Goal: Task Accomplishment & Management: Manage account settings

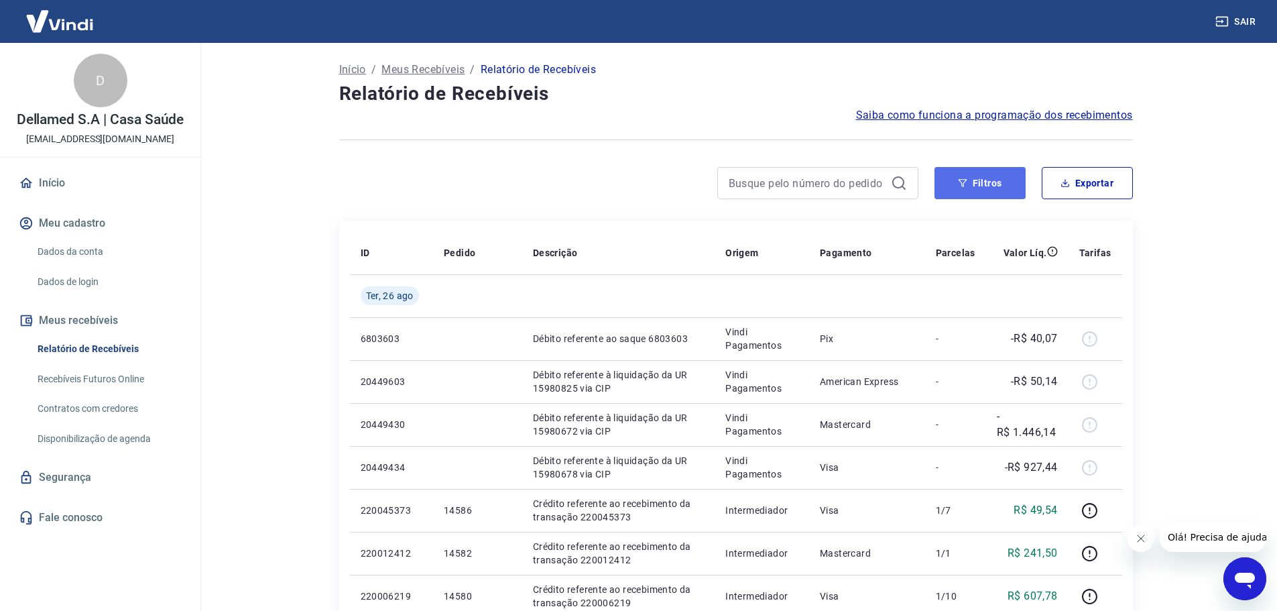
click at [1004, 181] on button "Filtros" at bounding box center [979, 183] width 91 height 32
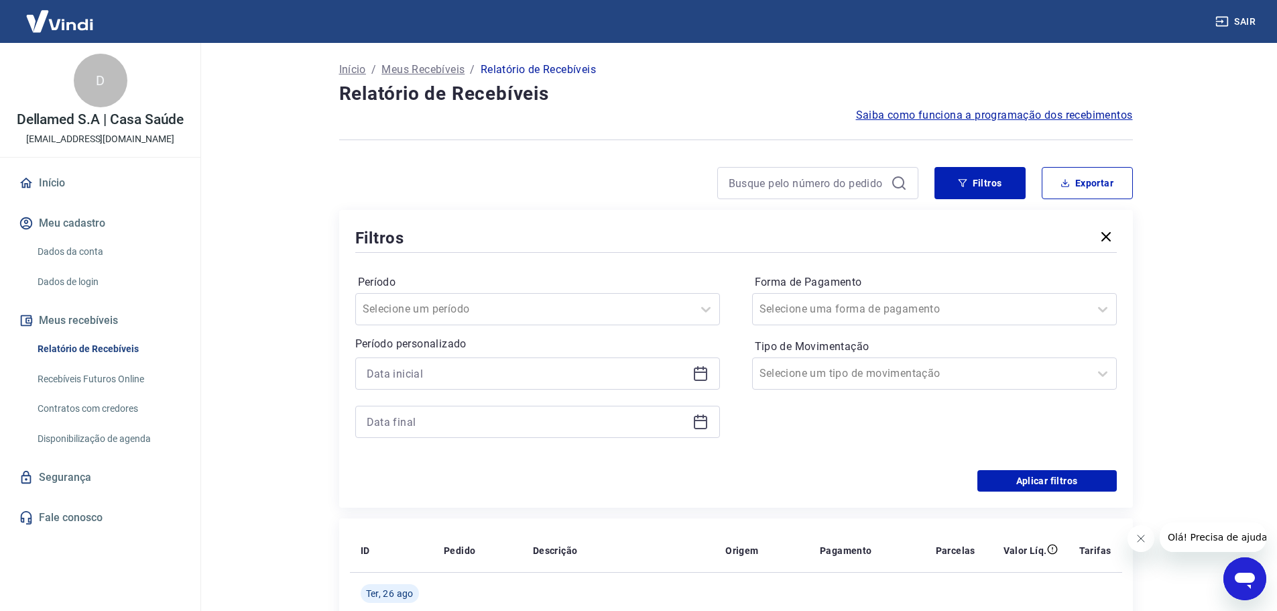
click at [702, 362] on div at bounding box center [537, 373] width 365 height 32
click at [698, 369] on icon at bounding box center [700, 373] width 16 height 16
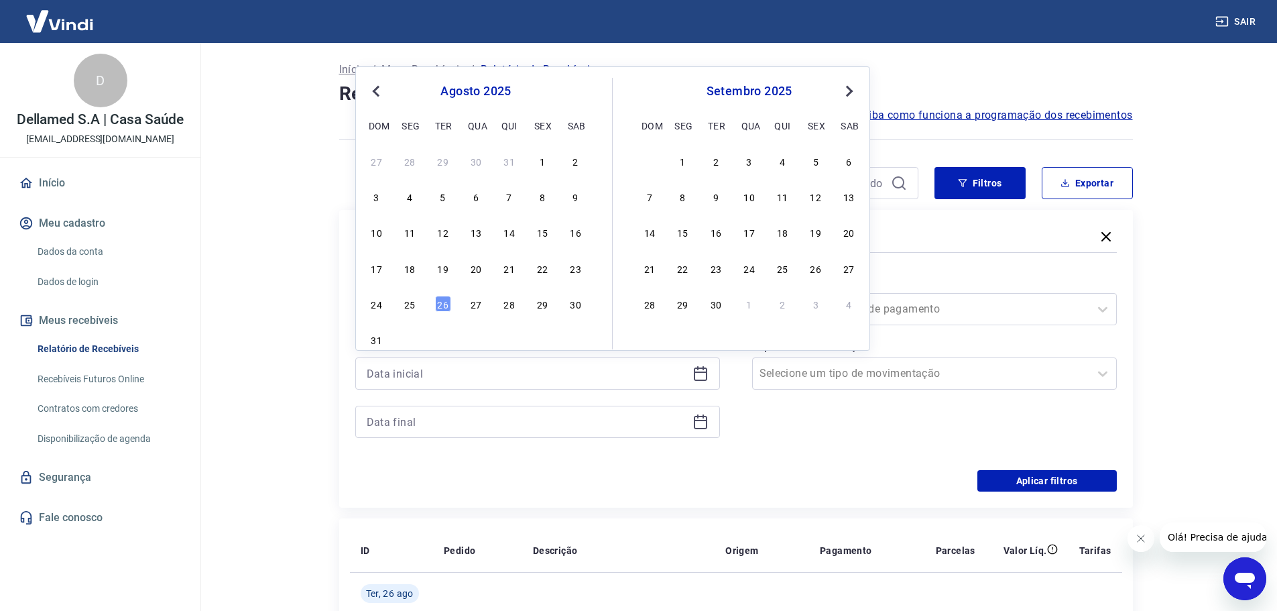
drag, startPoint x: 538, startPoint y: 273, endPoint x: 448, endPoint y: 303, distance: 94.5
click at [538, 273] on div "22" at bounding box center [542, 268] width 16 height 16
type input "[DATE]"
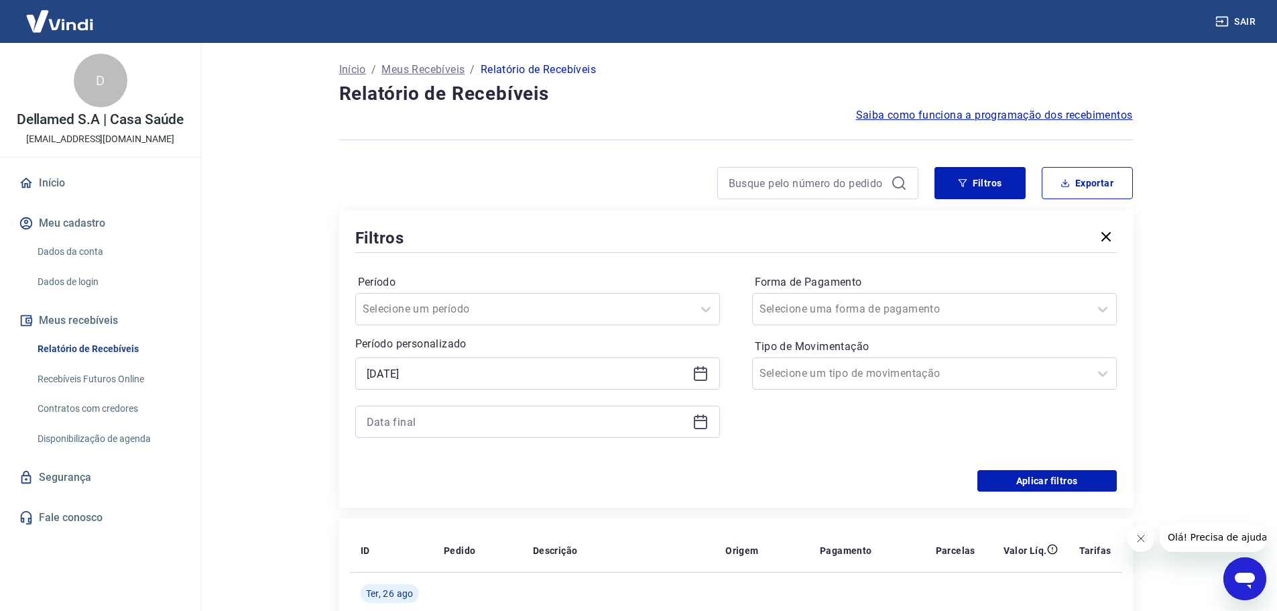
click at [705, 423] on icon at bounding box center [700, 422] width 16 height 16
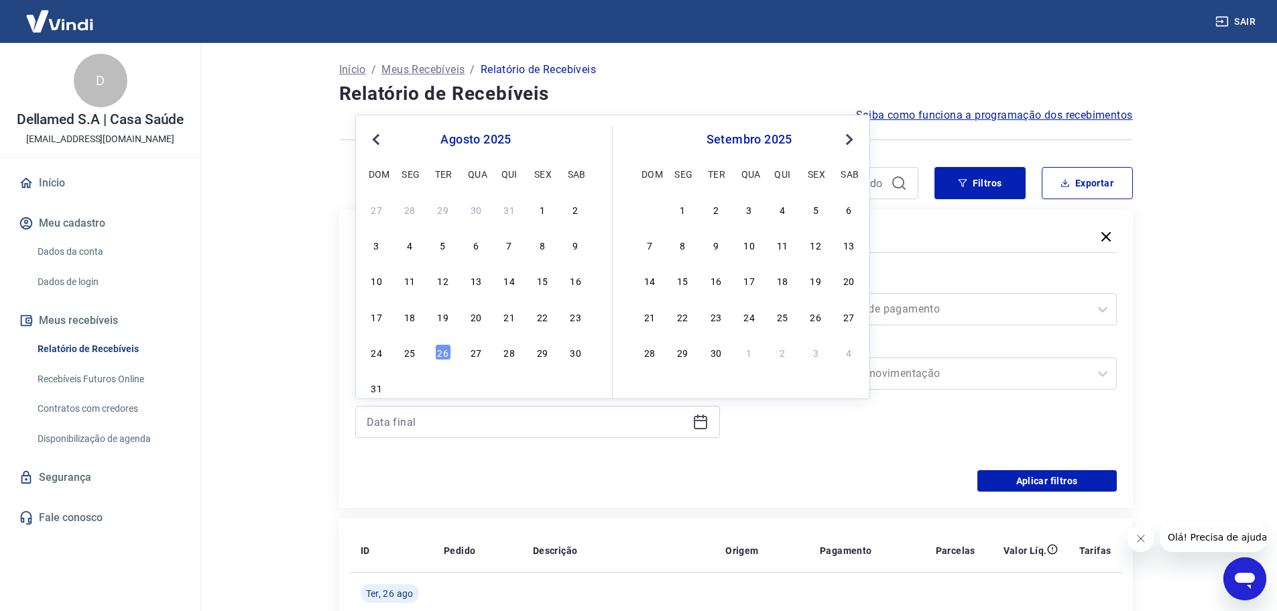
click at [517, 318] on div "17 18 19 20 21 22 23" at bounding box center [476, 315] width 219 height 19
click at [514, 318] on div "21" at bounding box center [509, 316] width 16 height 16
type input "[DATE]"
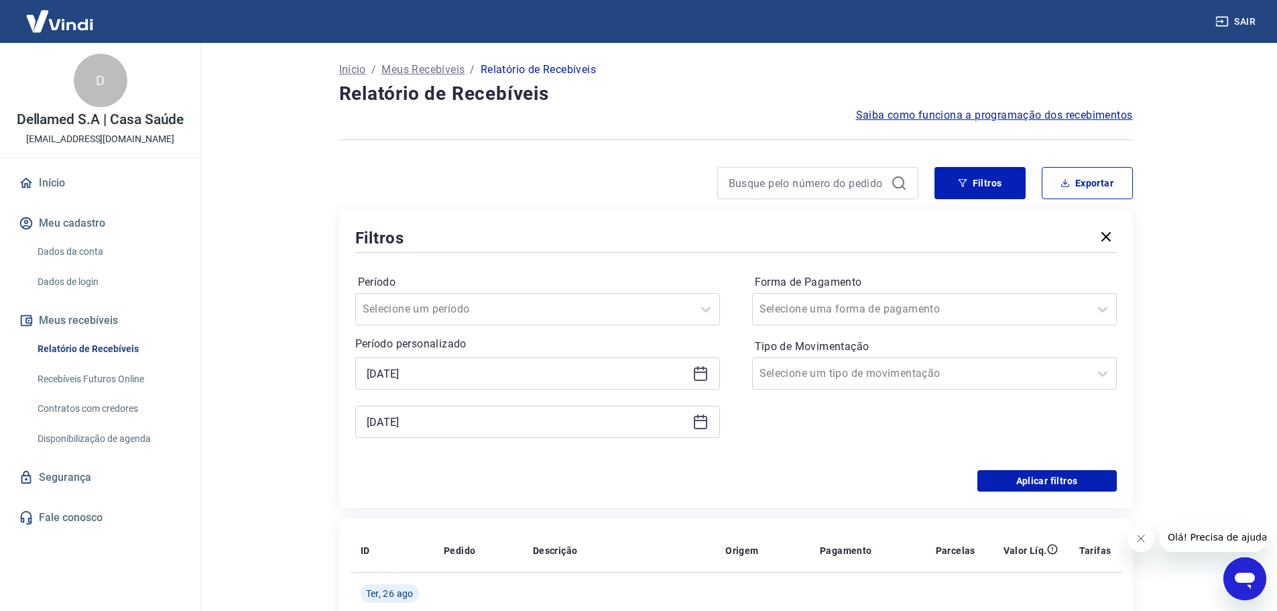
click at [695, 425] on icon at bounding box center [700, 422] width 16 height 16
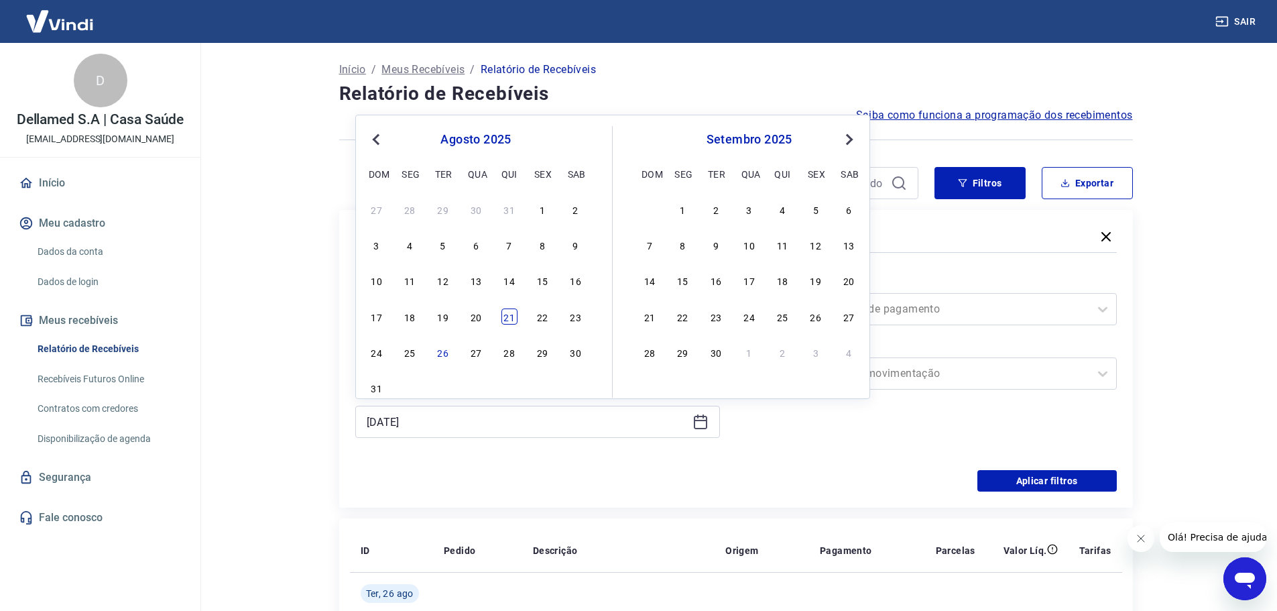
click at [507, 312] on div "21" at bounding box center [509, 316] width 16 height 16
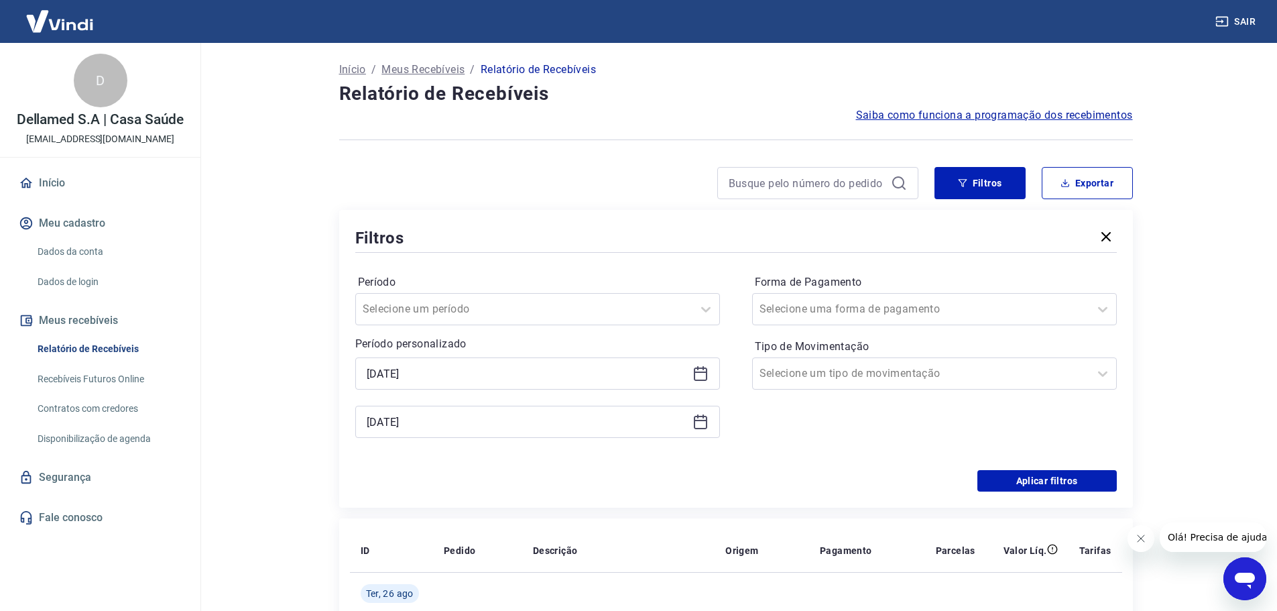
click at [696, 366] on icon at bounding box center [700, 373] width 16 height 16
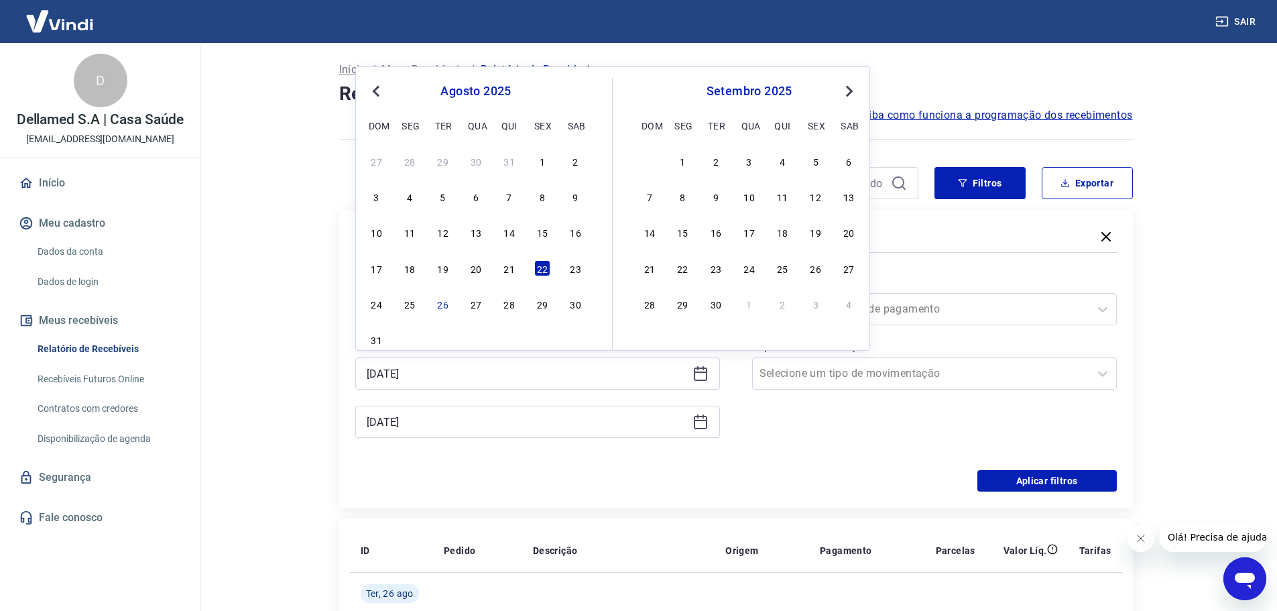
drag, startPoint x: 515, startPoint y: 273, endPoint x: 663, endPoint y: 406, distance: 198.9
click at [515, 273] on div "21" at bounding box center [509, 268] width 16 height 16
type input "[DATE]"
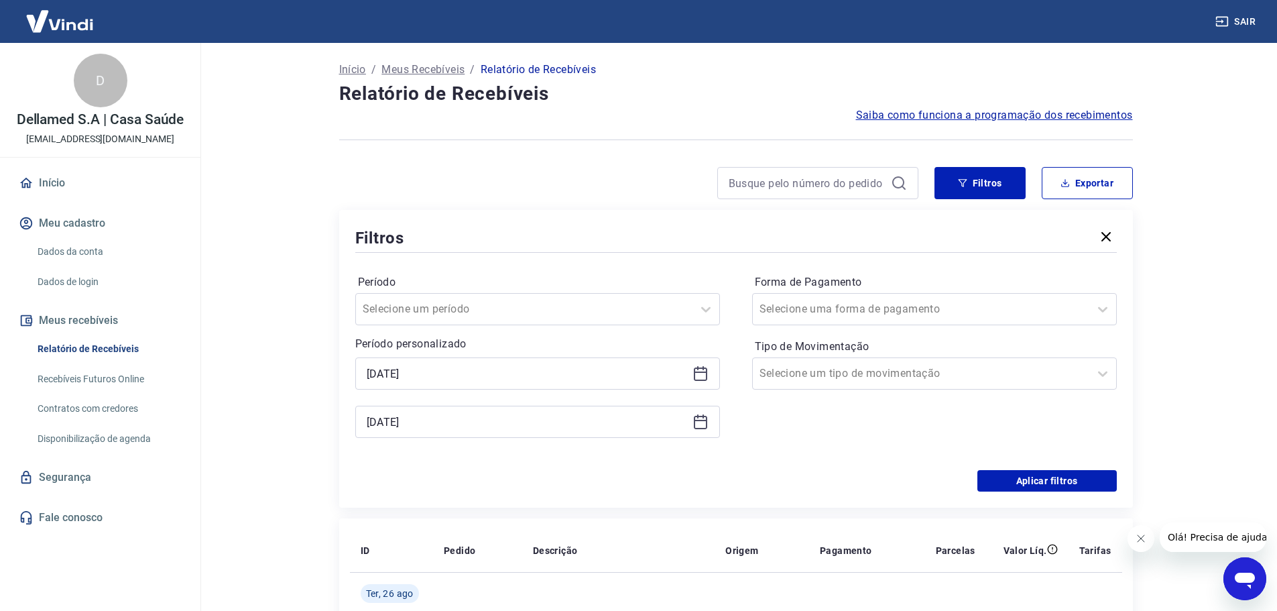
click at [691, 417] on div "[DATE]" at bounding box center [537, 422] width 365 height 32
click at [711, 414] on div "[DATE]" at bounding box center [537, 422] width 365 height 32
click at [702, 418] on icon at bounding box center [702, 416] width 1 height 4
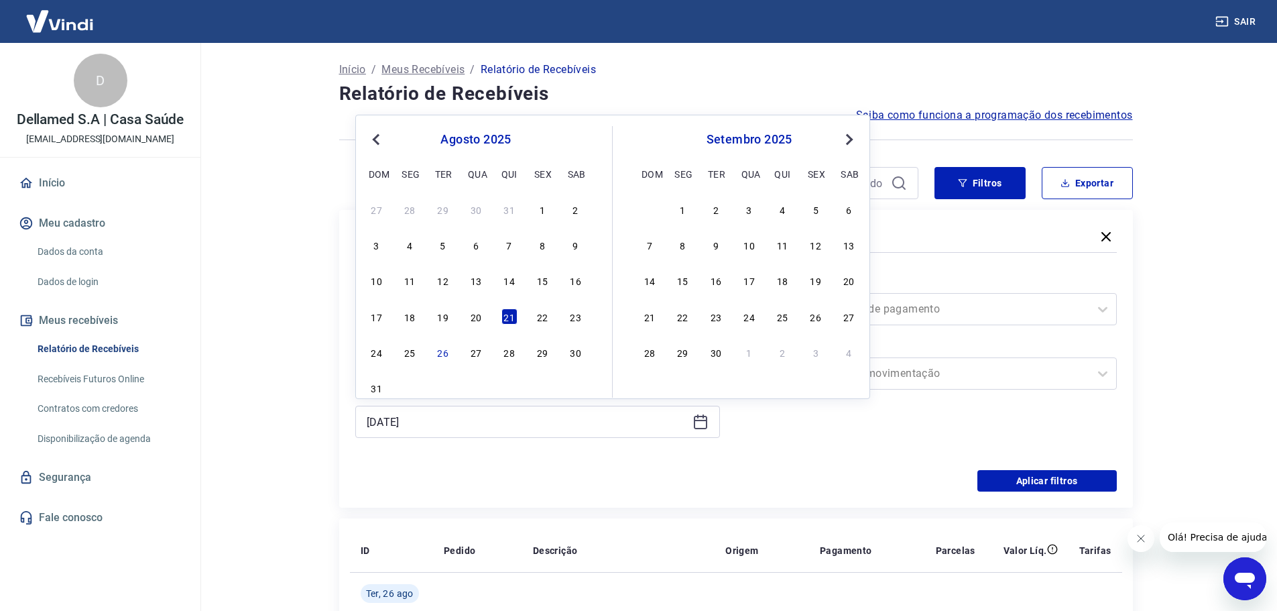
click at [450, 353] on div "26" at bounding box center [443, 352] width 16 height 16
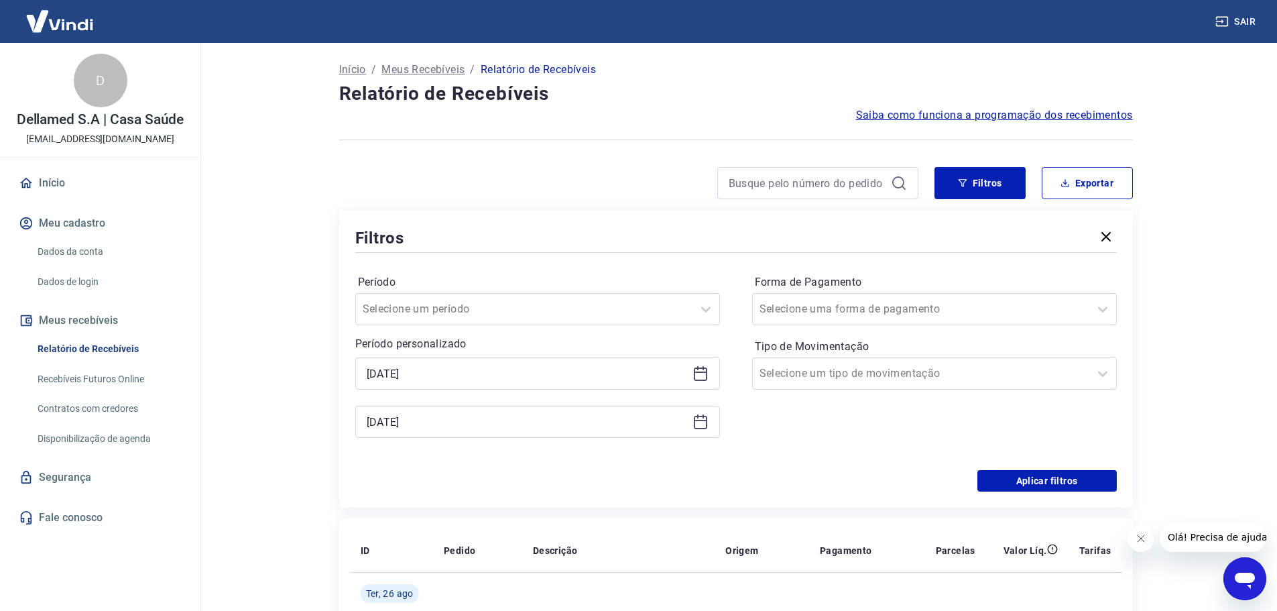
type input "[DATE]"
click at [1015, 465] on div "Período Selecione um período Período personalizado Selected date: [DATE] [DATE]…" at bounding box center [735, 362] width 761 height 215
click at [1016, 473] on button "Aplicar filtros" at bounding box center [1046, 480] width 139 height 21
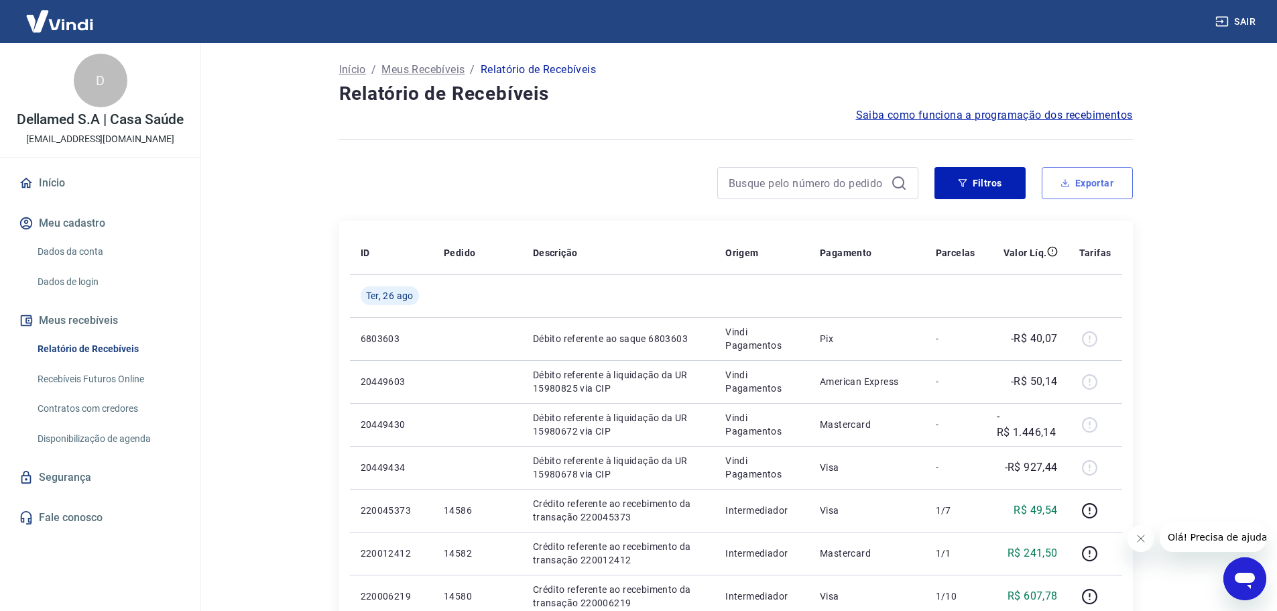
click at [1077, 176] on button "Exportar" at bounding box center [1087, 183] width 91 height 32
type input "[DATE]"
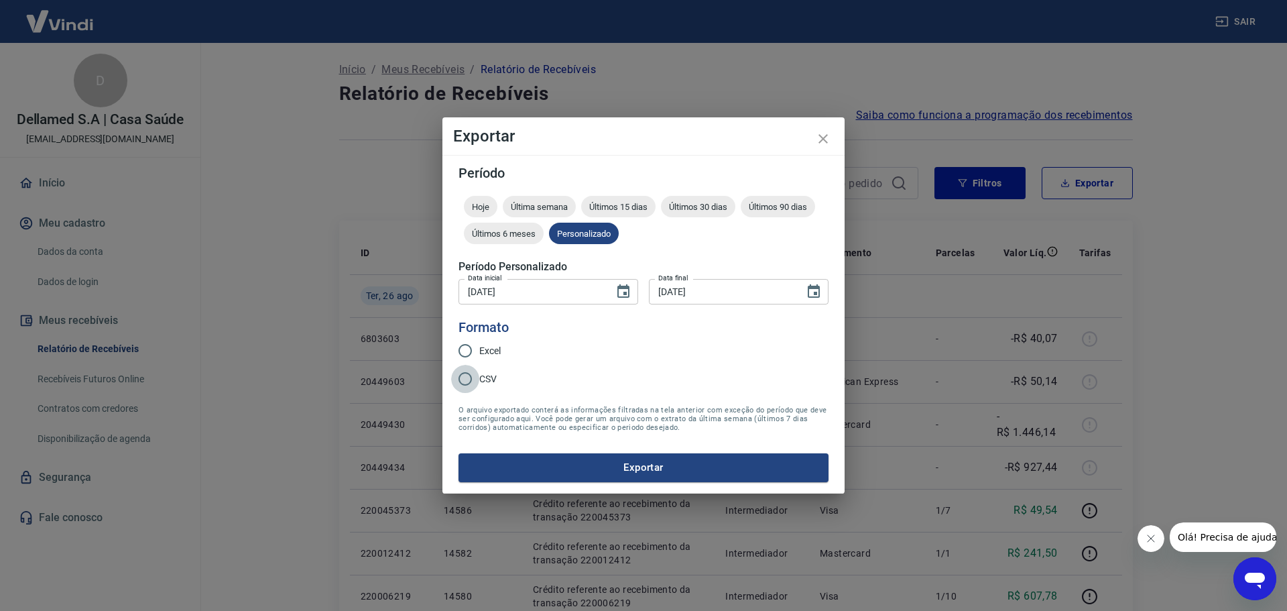
click at [479, 381] on input "CSV" at bounding box center [465, 379] width 28 height 28
radio input "true"
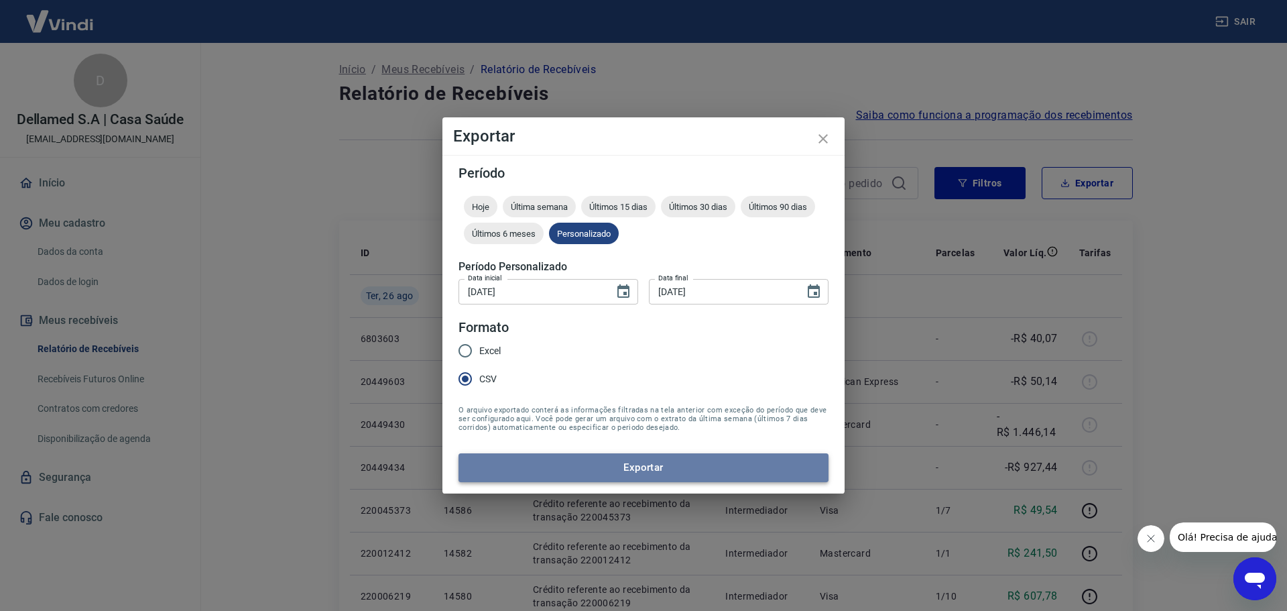
click at [608, 469] on button "Exportar" at bounding box center [643, 467] width 370 height 28
